Goal: Check status: Check status

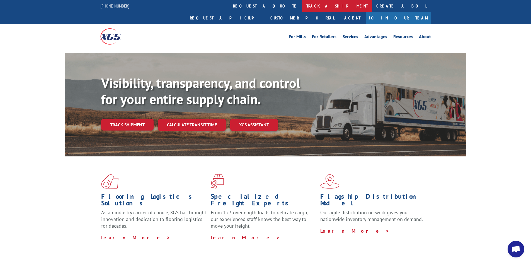
click at [302, 6] on link "track a shipment" at bounding box center [337, 6] width 70 height 12
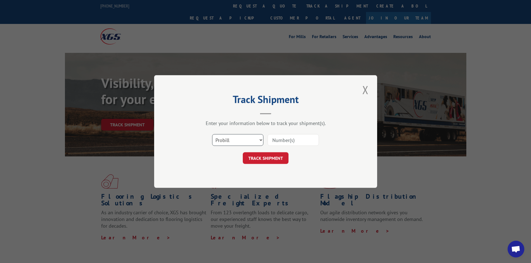
click at [262, 140] on select "Select category... Probill BOL PO" at bounding box center [237, 140] width 51 height 12
select select "bol"
click at [212, 134] on select "Select category... Probill BOL PO" at bounding box center [237, 140] width 51 height 12
click at [282, 142] on input at bounding box center [293, 140] width 51 height 12
paste input "B4VL11437939"
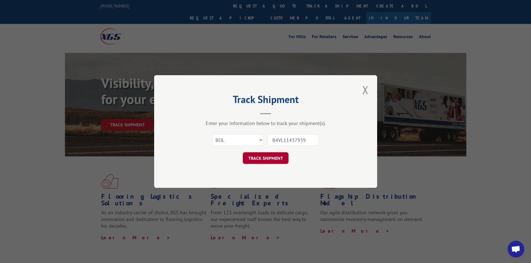
type input "B4VL11437939"
click at [267, 157] on button "TRACK SHIPMENT" at bounding box center [266, 159] width 46 height 12
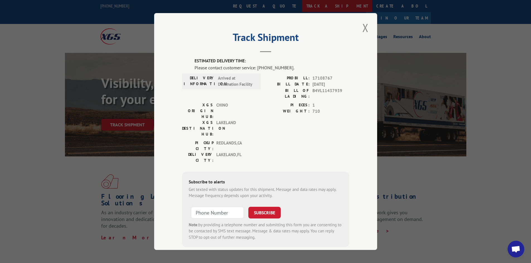
drag, startPoint x: 364, startPoint y: 25, endPoint x: 230, endPoint y: 1, distance: 136.9
click at [364, 25] on button "Close modal" at bounding box center [365, 27] width 9 height 15
